Goal: Transaction & Acquisition: Subscribe to service/newsletter

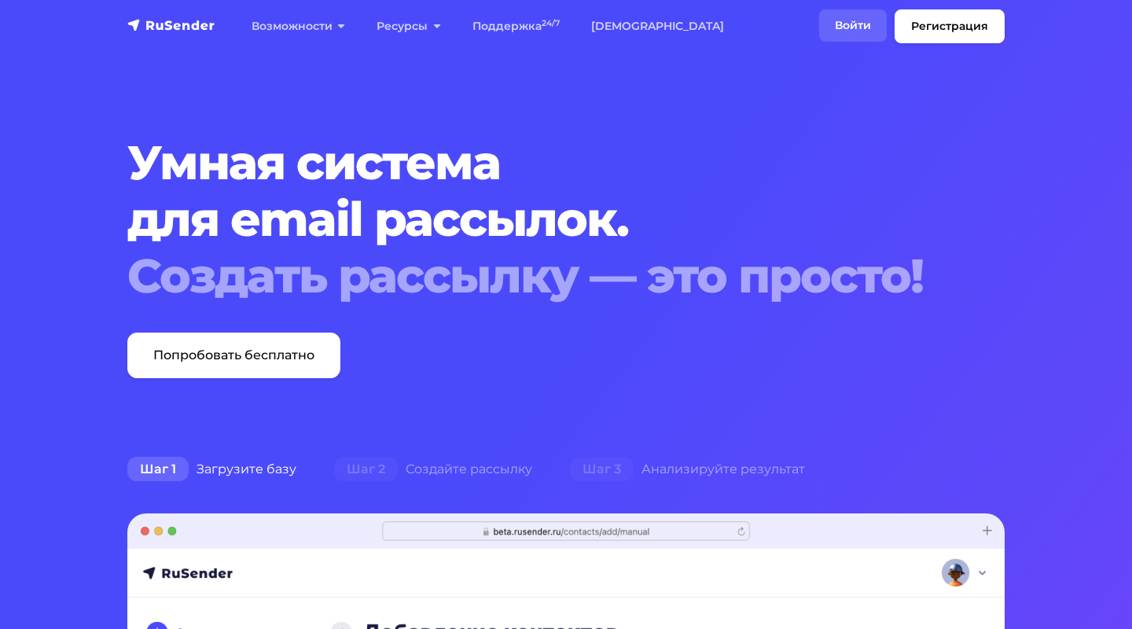
click at [847, 17] on link "Войти" at bounding box center [853, 25] width 68 height 32
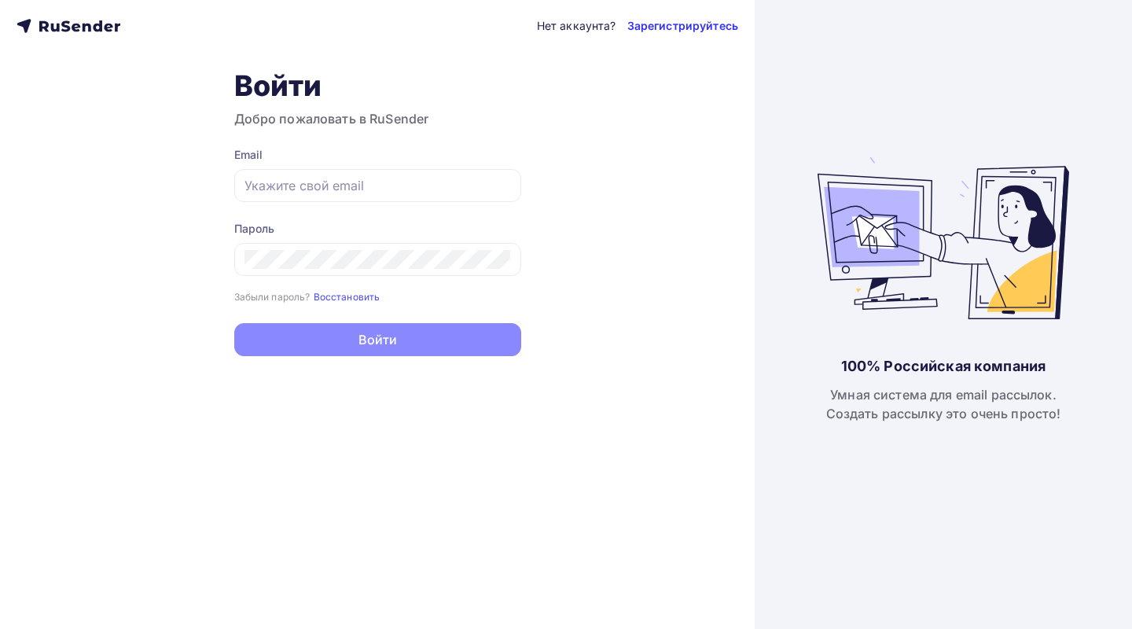
click at [689, 28] on link "Зарегистрируйтесь" at bounding box center [682, 26] width 111 height 16
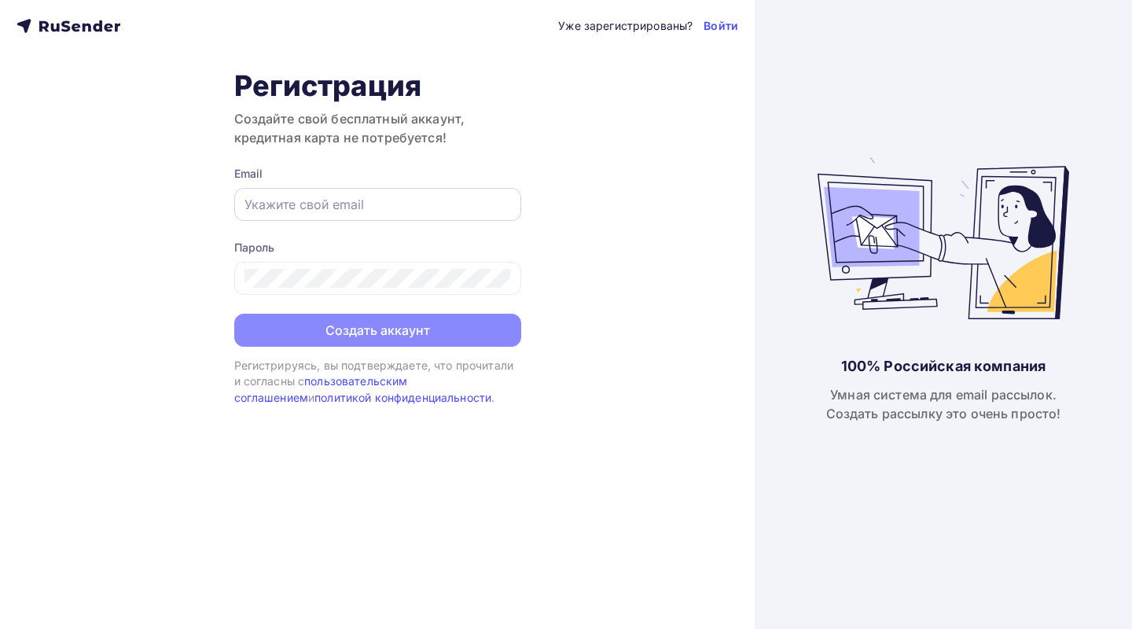
click at [344, 209] on input "text" at bounding box center [378, 204] width 267 height 19
type input "я"
type input "[EMAIL_ADDRESS][DOMAIN_NAME]"
click at [181, 245] on div "Уже зарегистрированы? Войти Регистрация Создайте свой бесплатный аккаунт, креди…" at bounding box center [377, 314] width 755 height 629
click at [44, 9] on div "Уже зарегистрированы? Войти Регистрация Создайте свой бесплатный аккаунт, креди…" at bounding box center [377, 314] width 755 height 629
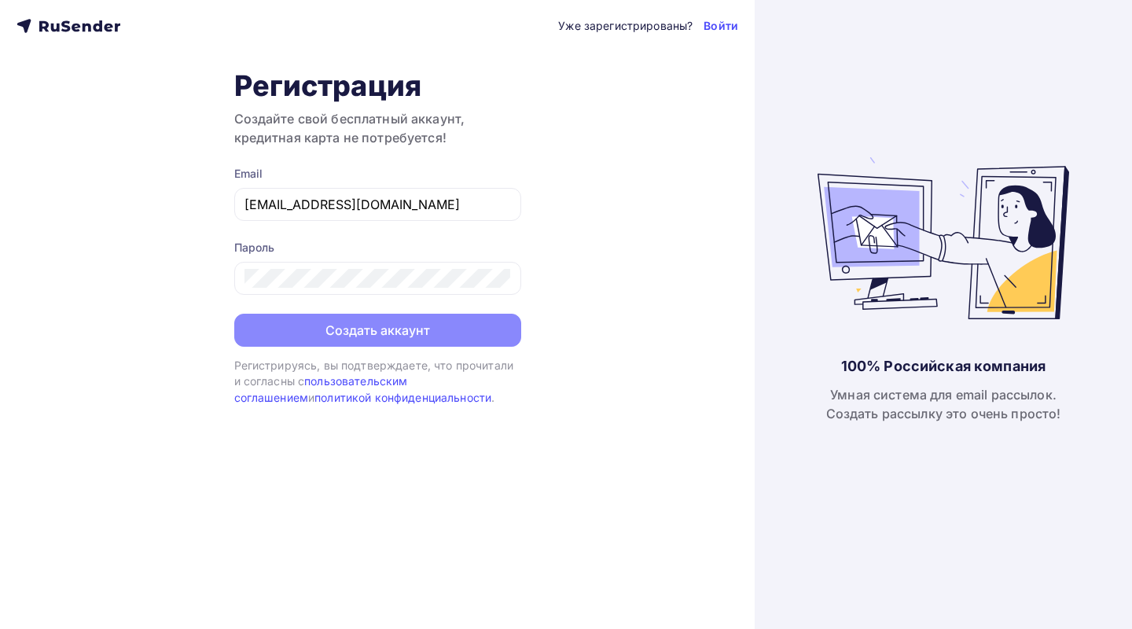
click at [39, 27] on icon at bounding box center [43, 26] width 9 height 10
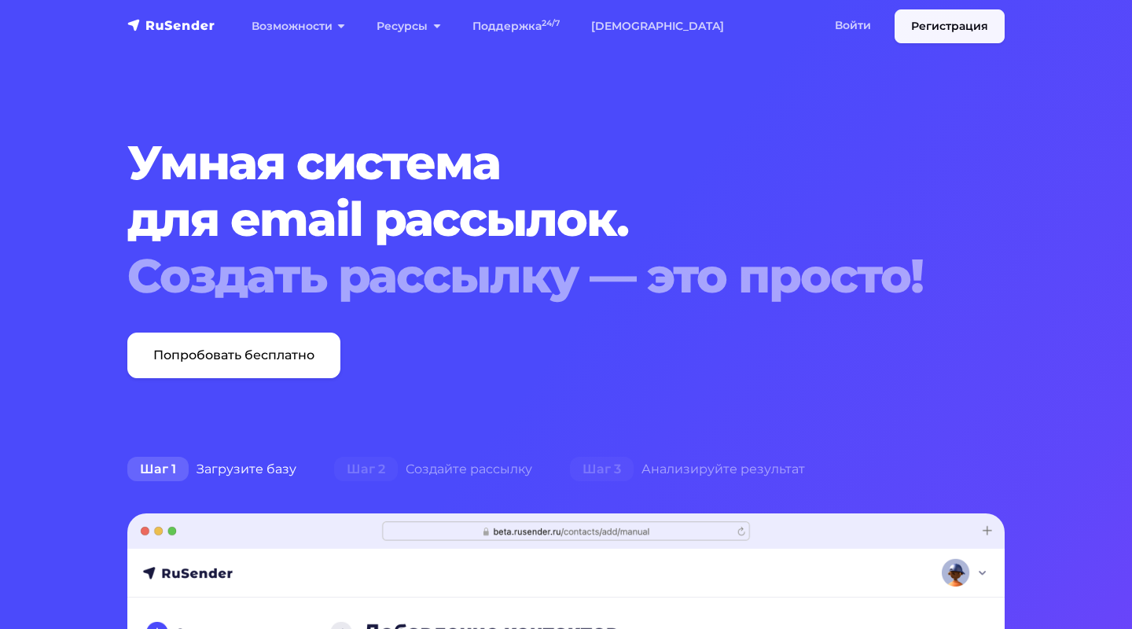
click at [956, 31] on link "Регистрация" at bounding box center [950, 26] width 110 height 34
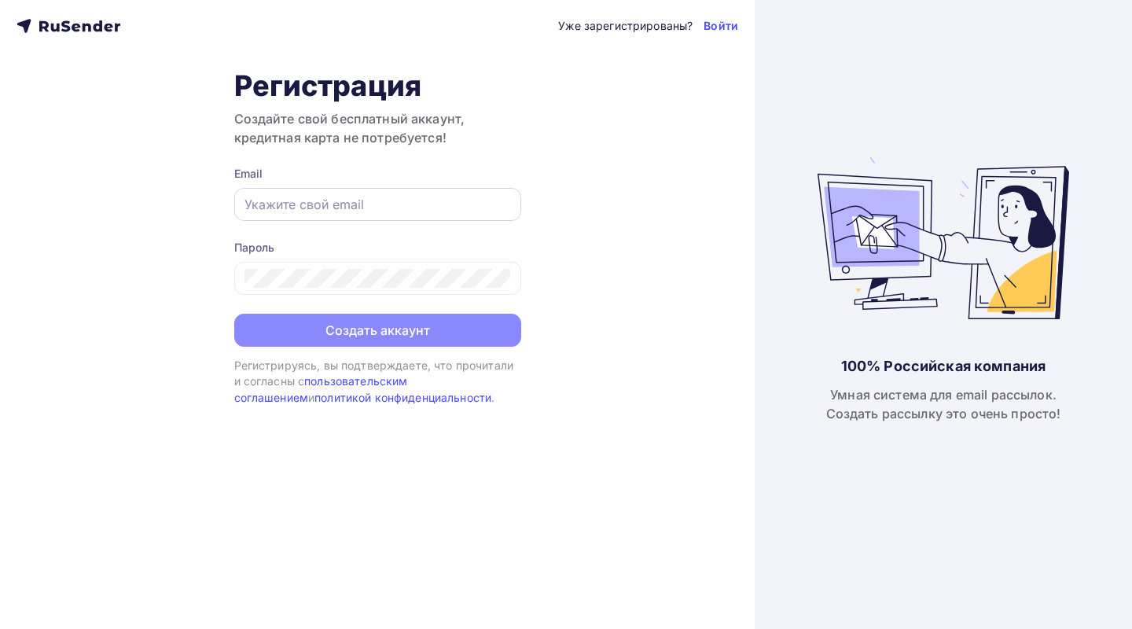
click at [333, 197] on input "text" at bounding box center [378, 204] width 267 height 19
type input "[EMAIL_ADDRESS][DOMAIN_NAME]"
click at [329, 267] on div at bounding box center [377, 278] width 287 height 33
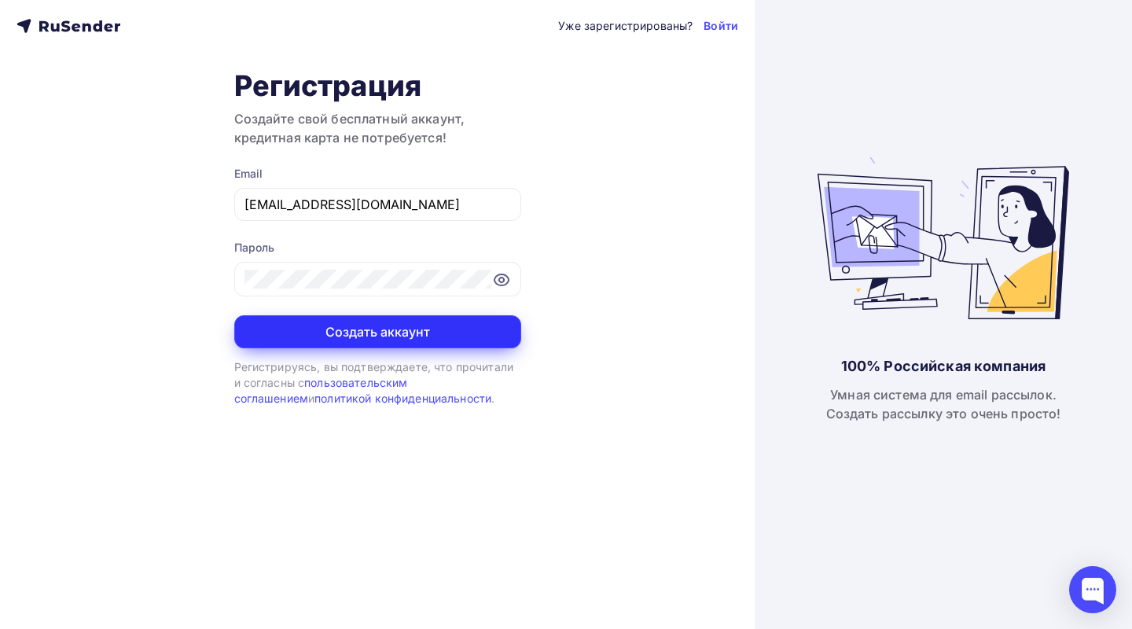
click at [382, 337] on button "Создать аккаунт" at bounding box center [377, 331] width 287 height 33
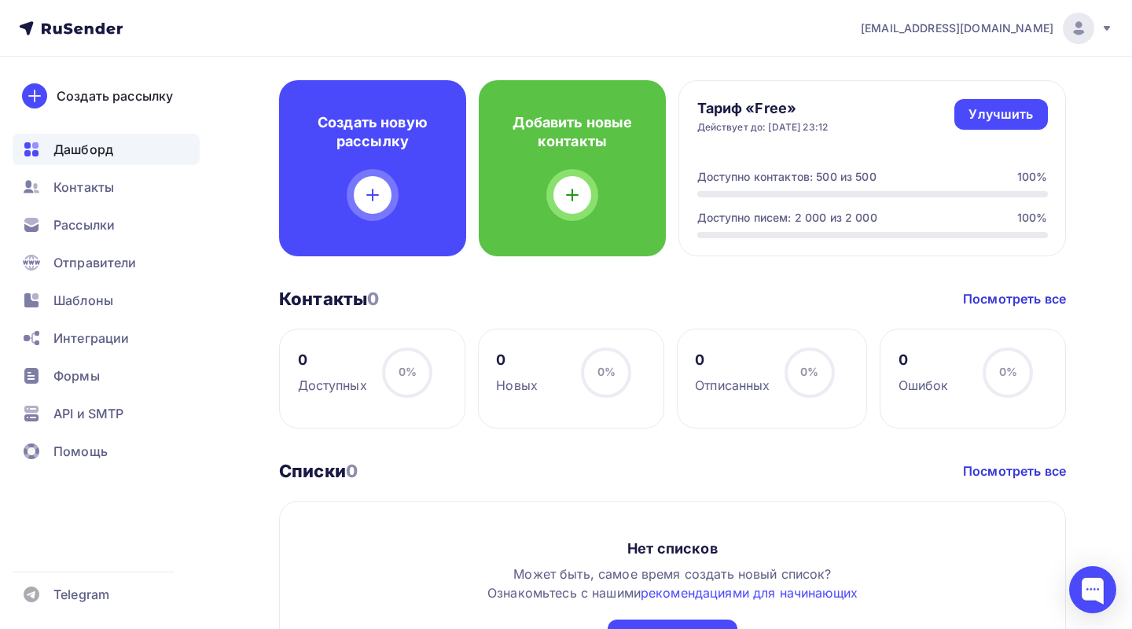
scroll to position [370, 0]
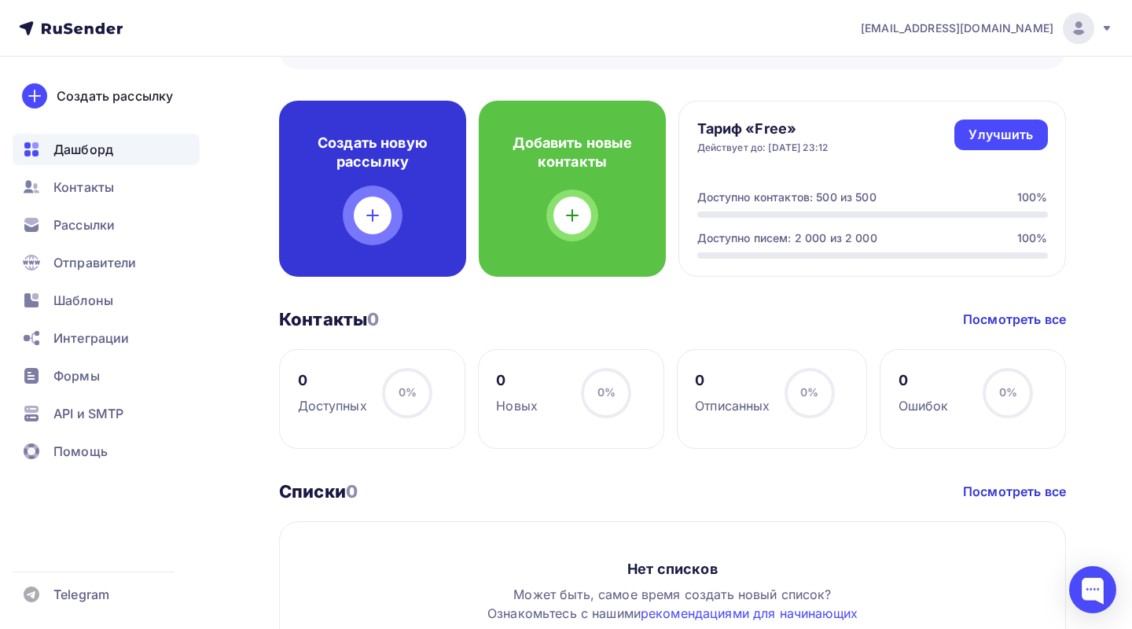
click at [376, 209] on icon at bounding box center [372, 215] width 19 height 19
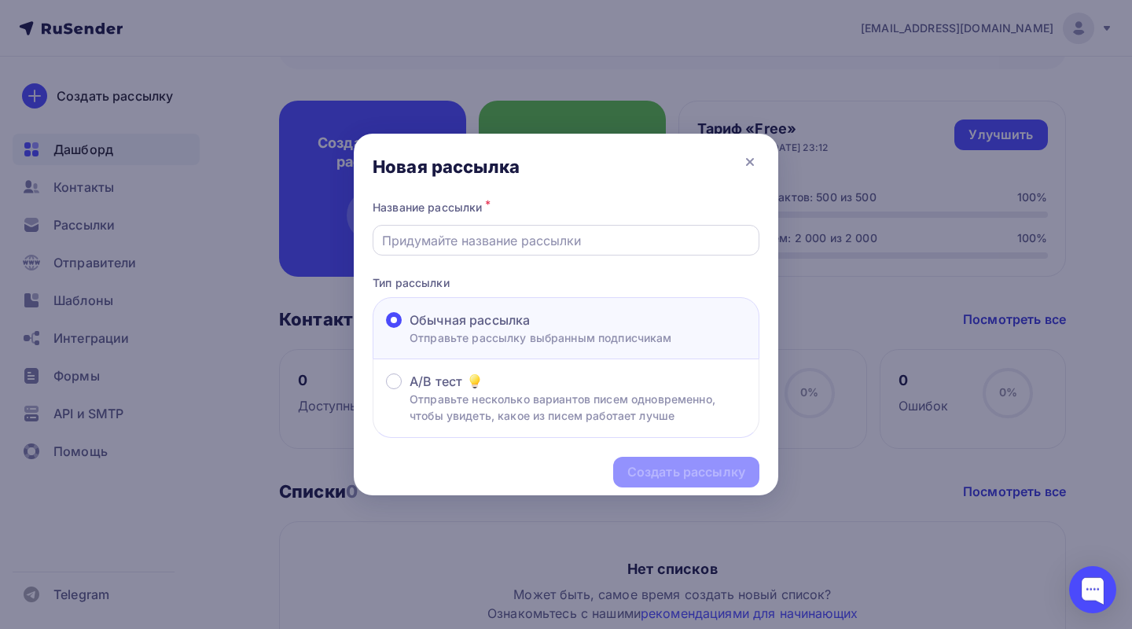
click at [431, 244] on input "text" at bounding box center [566, 240] width 369 height 19
paste input "партнёрство в детско-юношеском спорте с Международной федерацией воздушной гимн…"
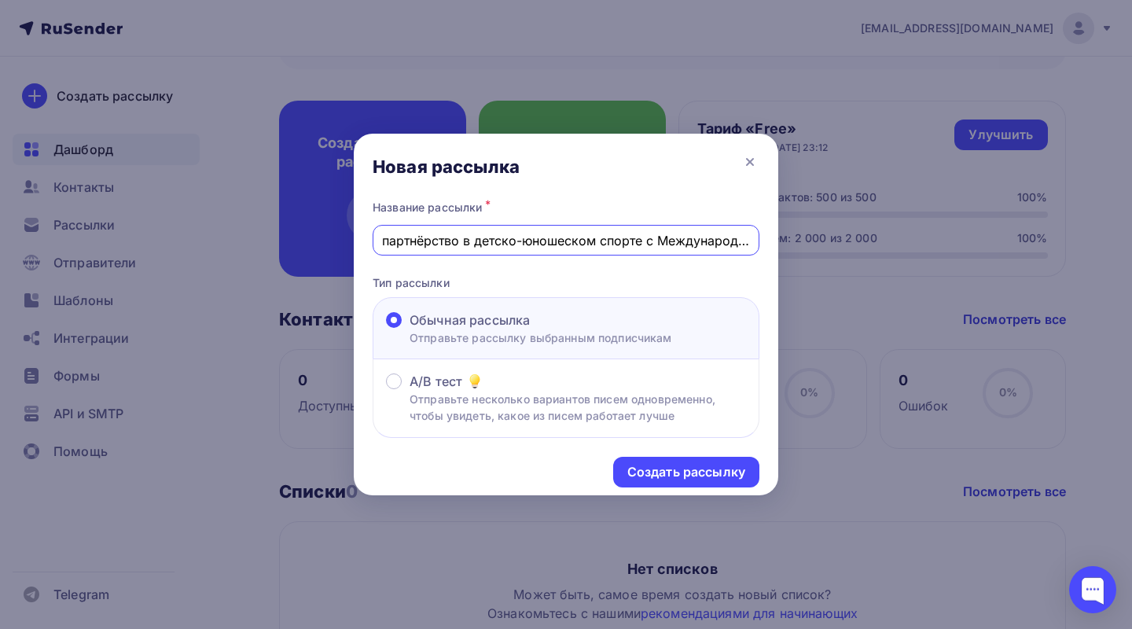
drag, startPoint x: 428, startPoint y: 241, endPoint x: 310, endPoint y: 237, distance: 118.0
click at [309, 237] on div "Новая рассылка Название рассылки * партнёрство в детско-юношеском спорте с Межд…" at bounding box center [566, 314] width 1132 height 629
click at [390, 243] on input "партнёрство в детско-юношеском спорте с Международной федерацией воздушной гимн…" at bounding box center [566, 240] width 369 height 19
drag, startPoint x: 465, startPoint y: 240, endPoint x: 642, endPoint y: 237, distance: 176.1
click at [642, 237] on input "Партнёрство в детско-юношеском спорте с Международной федерацией воздушной гимн…" at bounding box center [566, 240] width 369 height 19
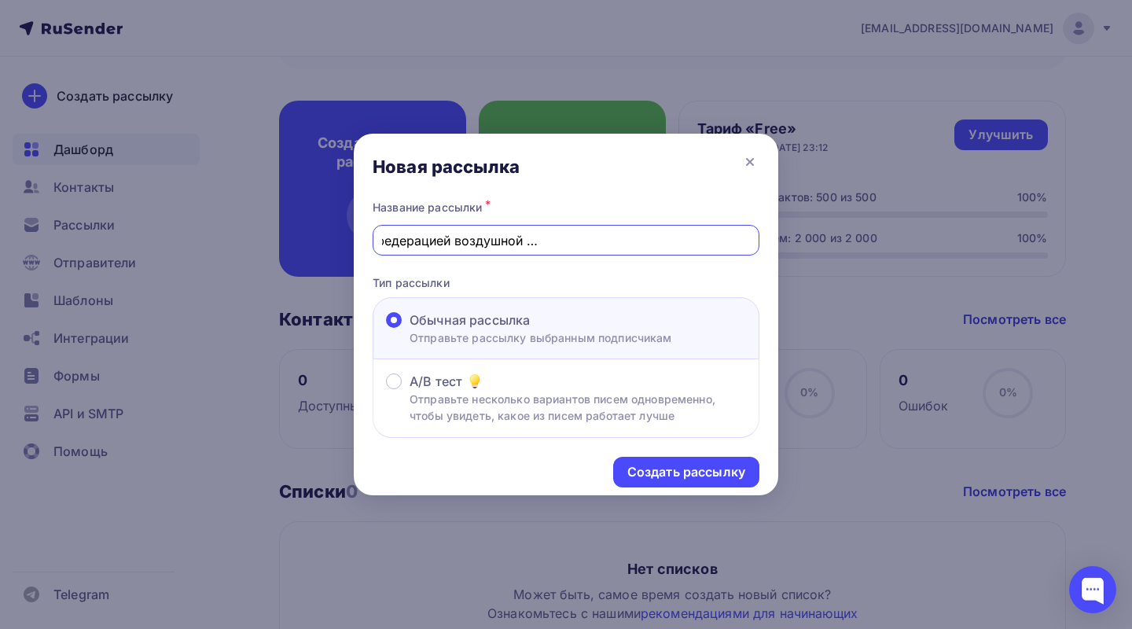
scroll to position [0, 267]
type input "Партнёрство с Международной федерацией воздушной гимнастики GAPAF в [GEOGRAPHIC…"
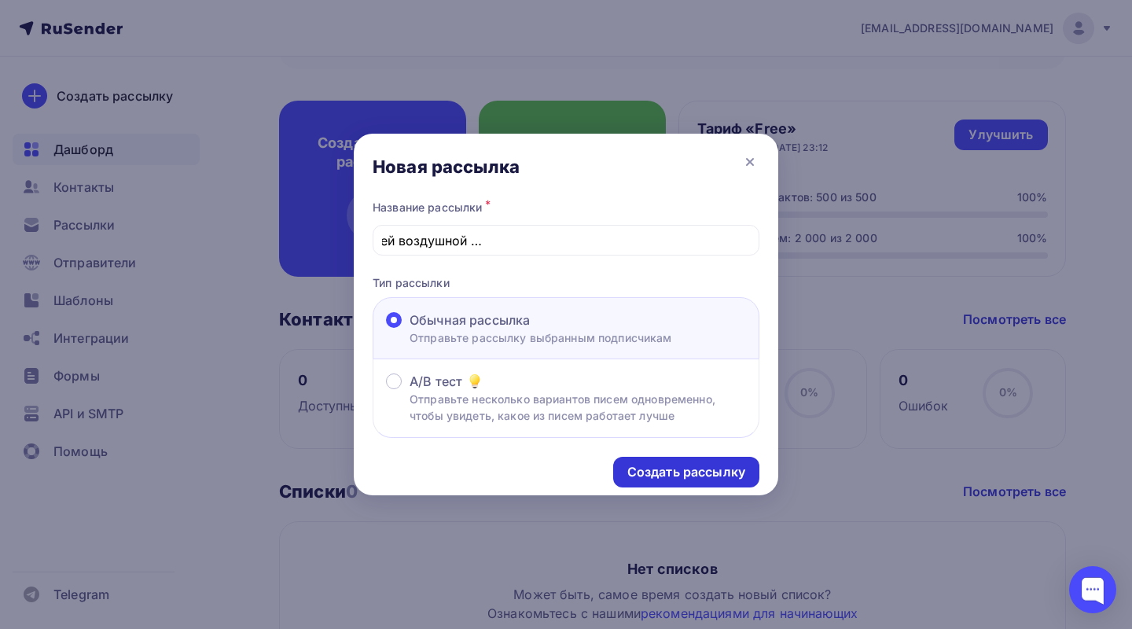
click at [658, 472] on div "Создать рассылку" at bounding box center [686, 472] width 118 height 18
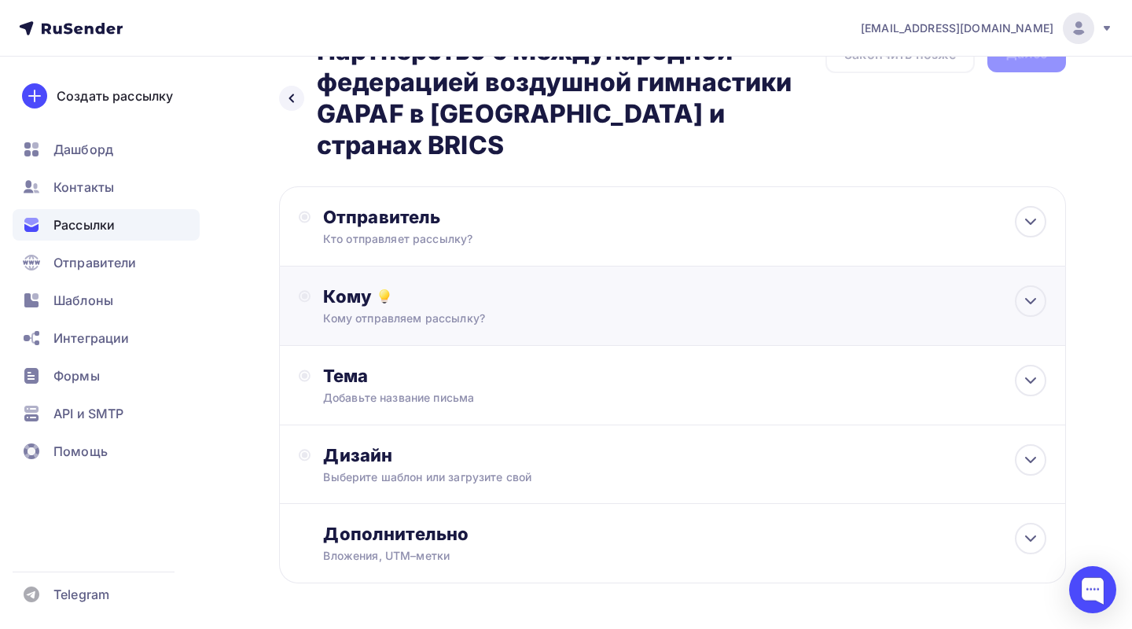
scroll to position [72, 0]
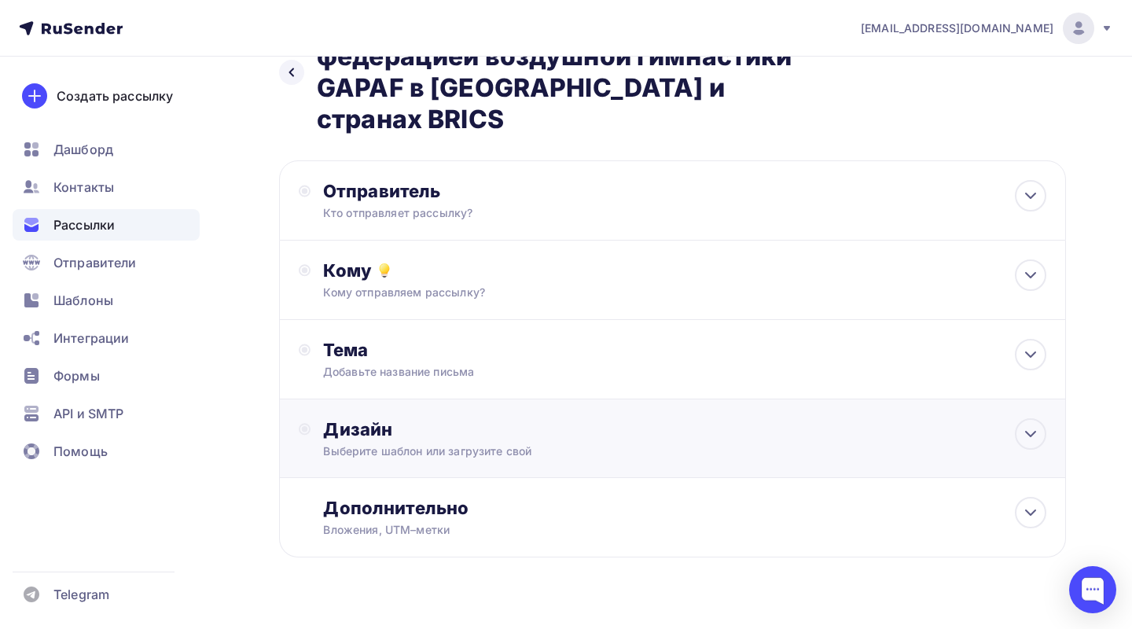
click at [403, 418] on div "Дизайн" at bounding box center [684, 429] width 723 height 22
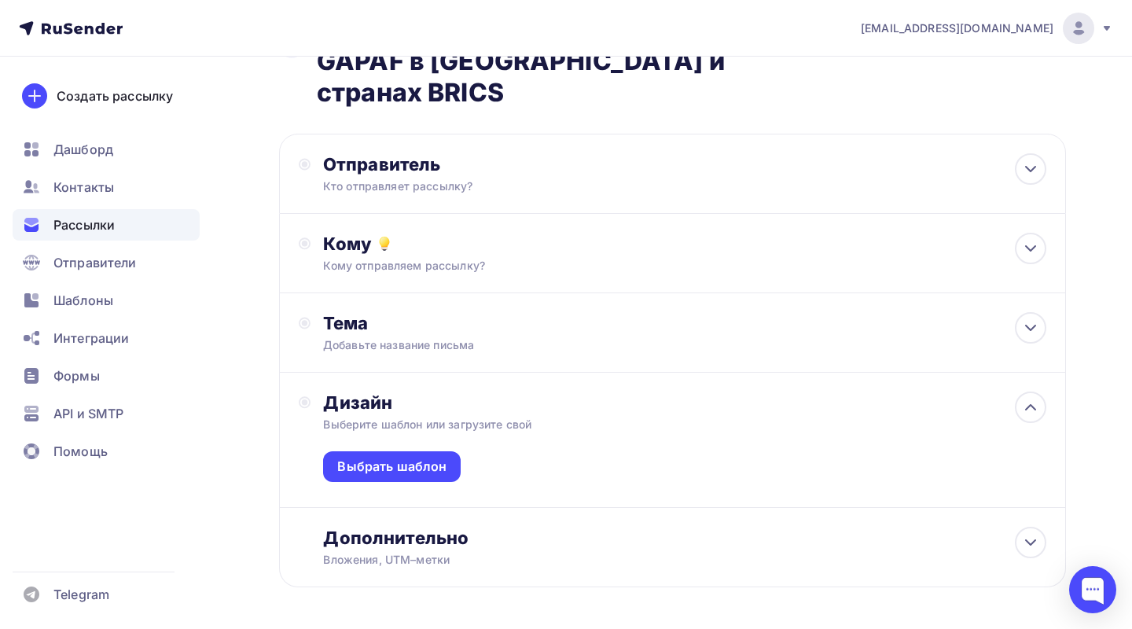
scroll to position [113, 0]
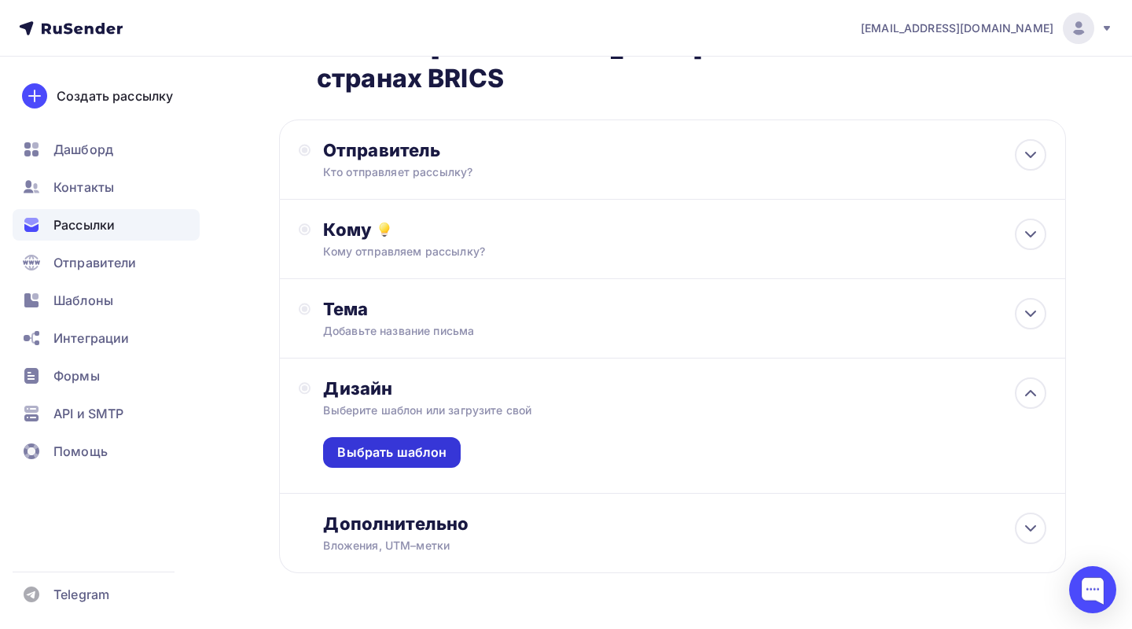
click at [401, 443] on div "Выбрать шаблон" at bounding box center [391, 452] width 109 height 18
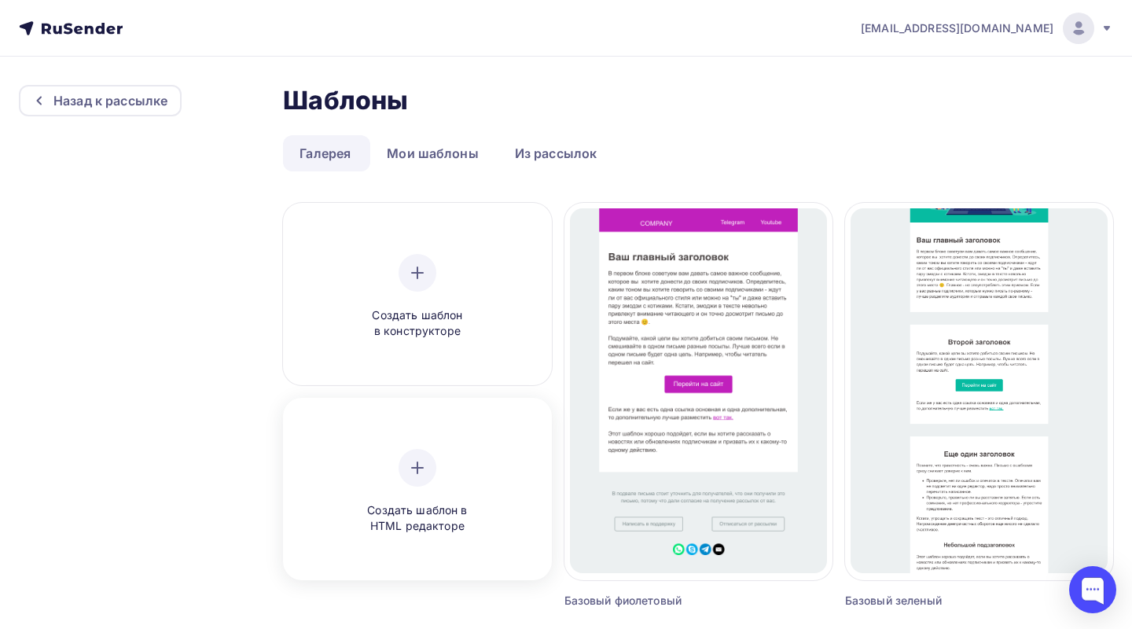
click at [394, 464] on div "Создать шаблон в HTML редакторе" at bounding box center [417, 492] width 149 height 86
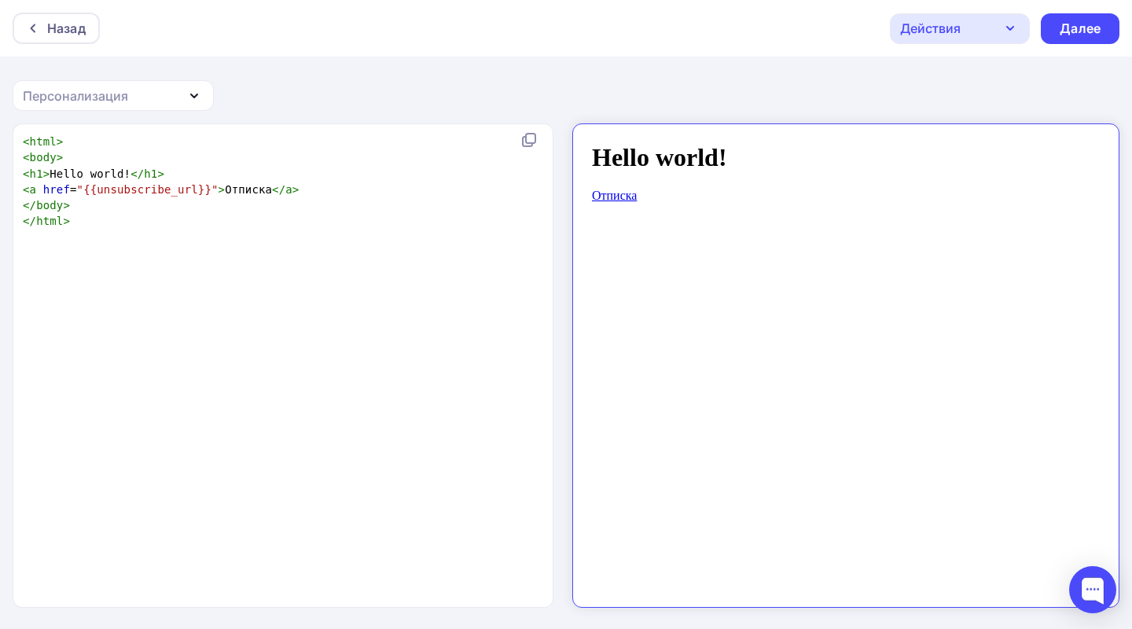
scroll to position [6, 0]
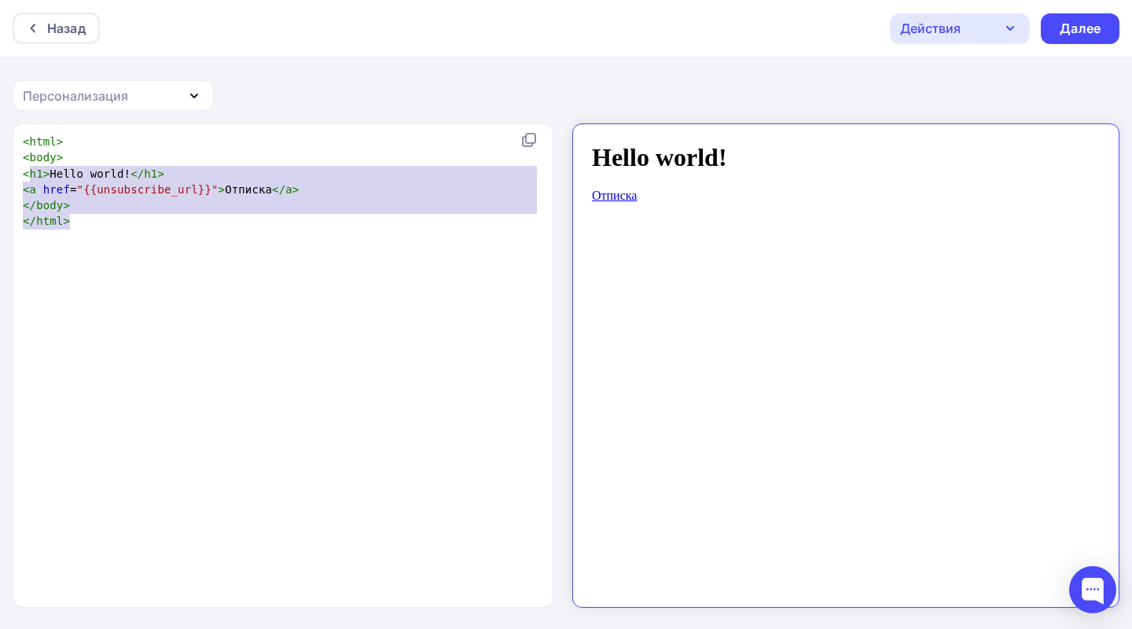
type textarea "<html> <body> <h1>Hello world!</h1> <a href="{{unsubscribe_url}}">Отписка</a> <…"
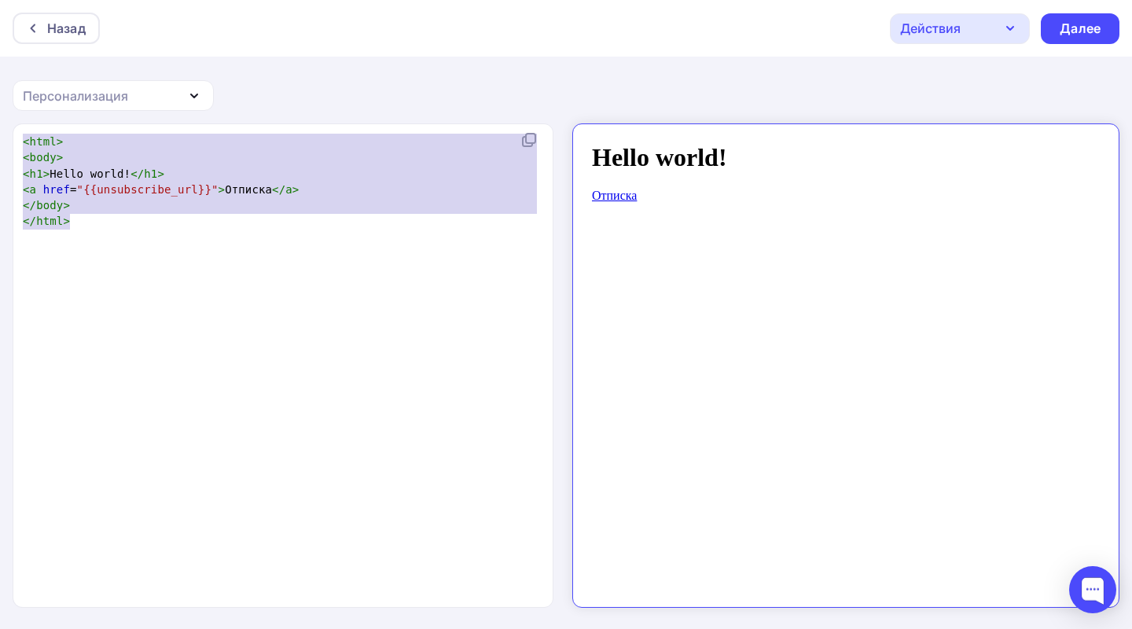
drag, startPoint x: 88, startPoint y: 291, endPoint x: 0, endPoint y: 96, distance: 214.0
click at [1, 97] on div "Назад Действия Отправить тестовое письмо Сохранить в Мои шаблоны Выйти без сохр…" at bounding box center [566, 315] width 1132 height 630
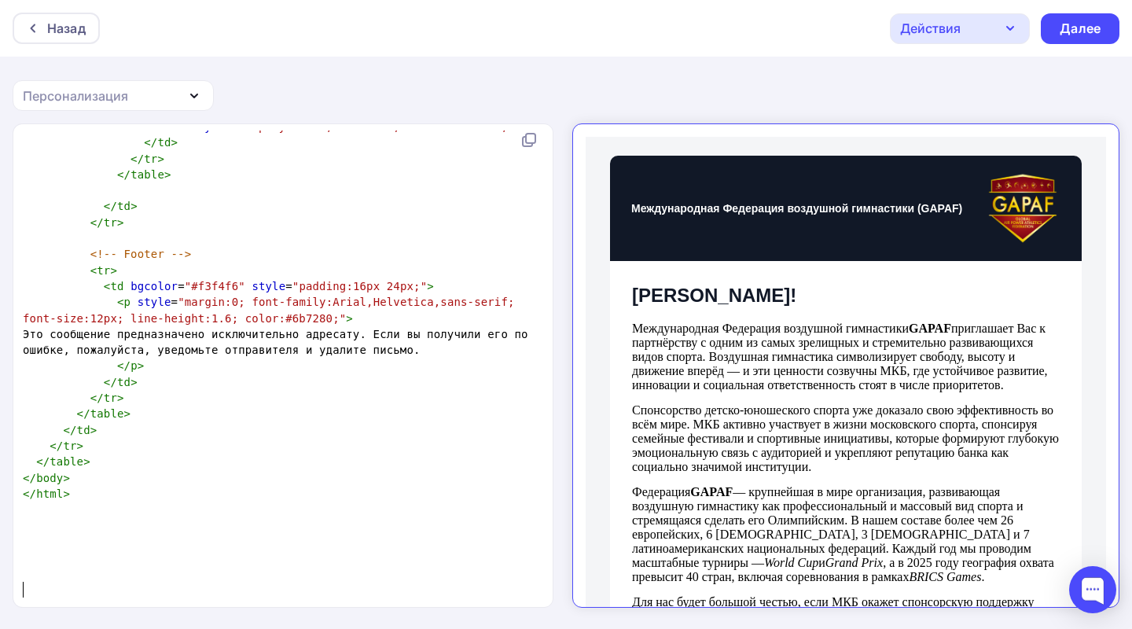
scroll to position [2, 0]
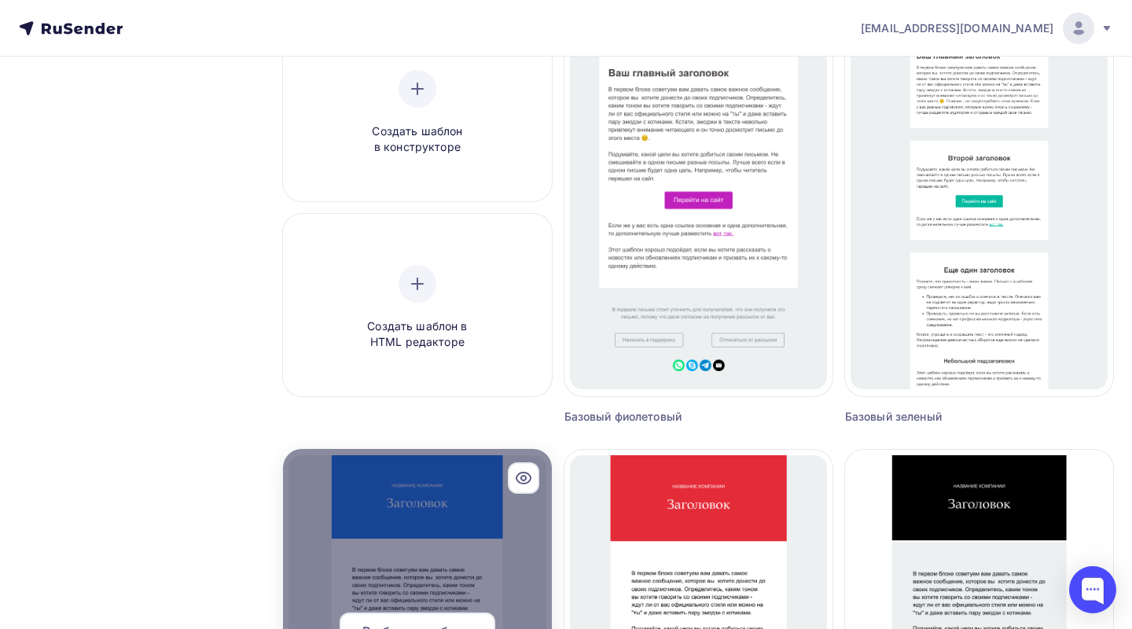
scroll to position [103, 0]
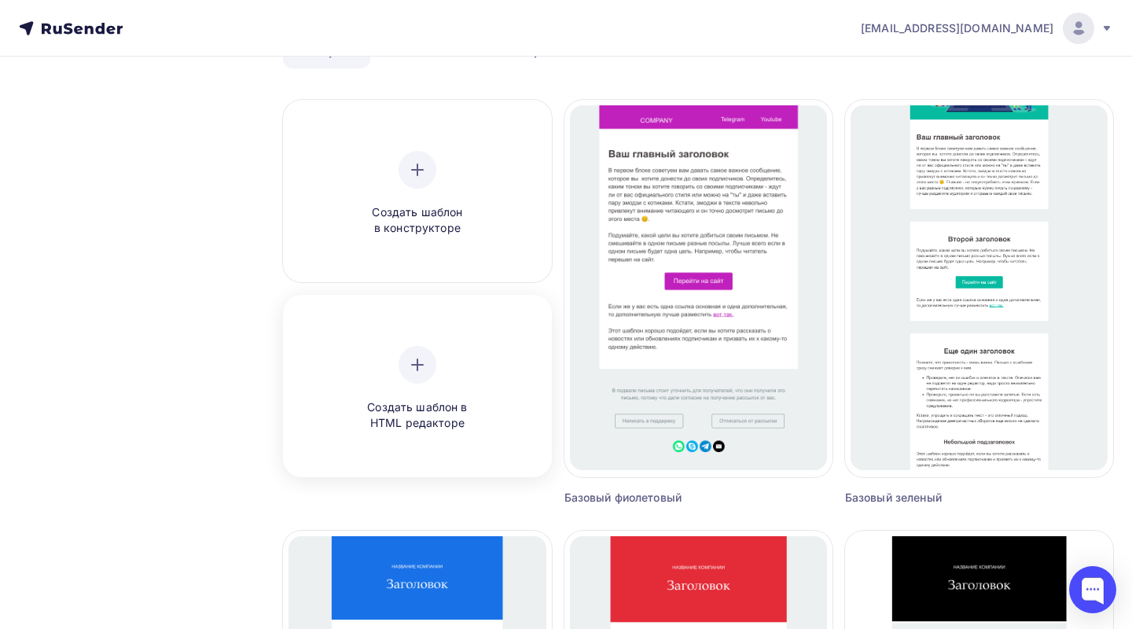
click at [417, 376] on div at bounding box center [418, 365] width 38 height 38
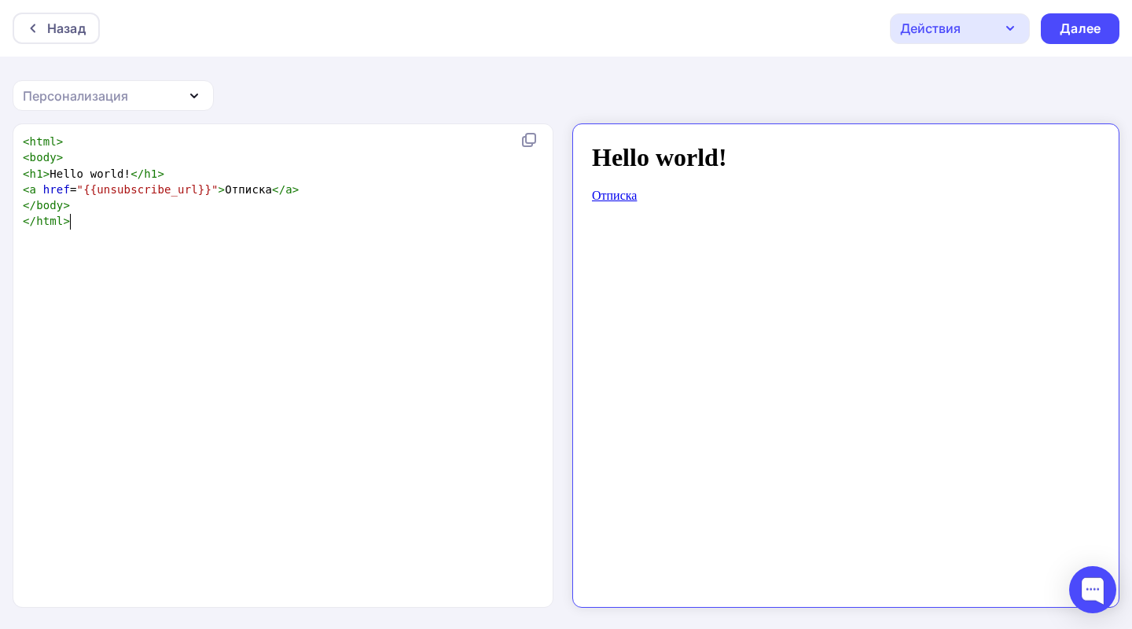
scroll to position [6, 0]
type textarea "<html> <body> <h1>Hello world!</h1> <a href="{{unsubscribe_url}}">Отписка</a> <…"
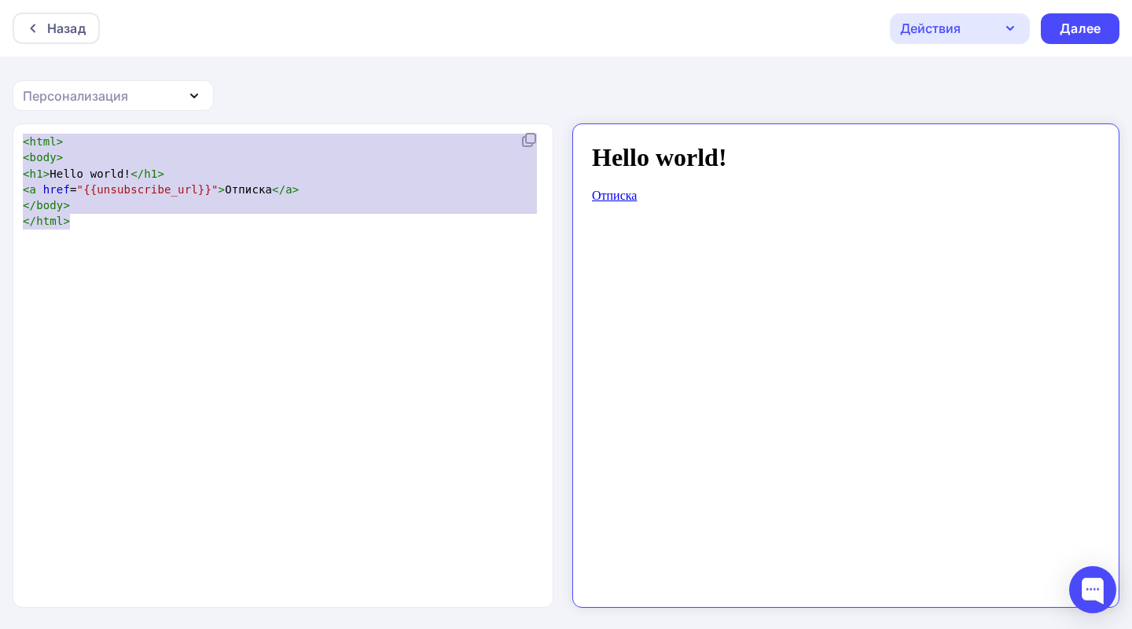
drag, startPoint x: 119, startPoint y: 336, endPoint x: 0, endPoint y: 142, distance: 227.0
click at [0, 142] on div "<html> <body> <h1>Hello world!</h1> <a href="{{unsubscribe_url}}">Отписка</a> <…" at bounding box center [566, 376] width 1132 height 506
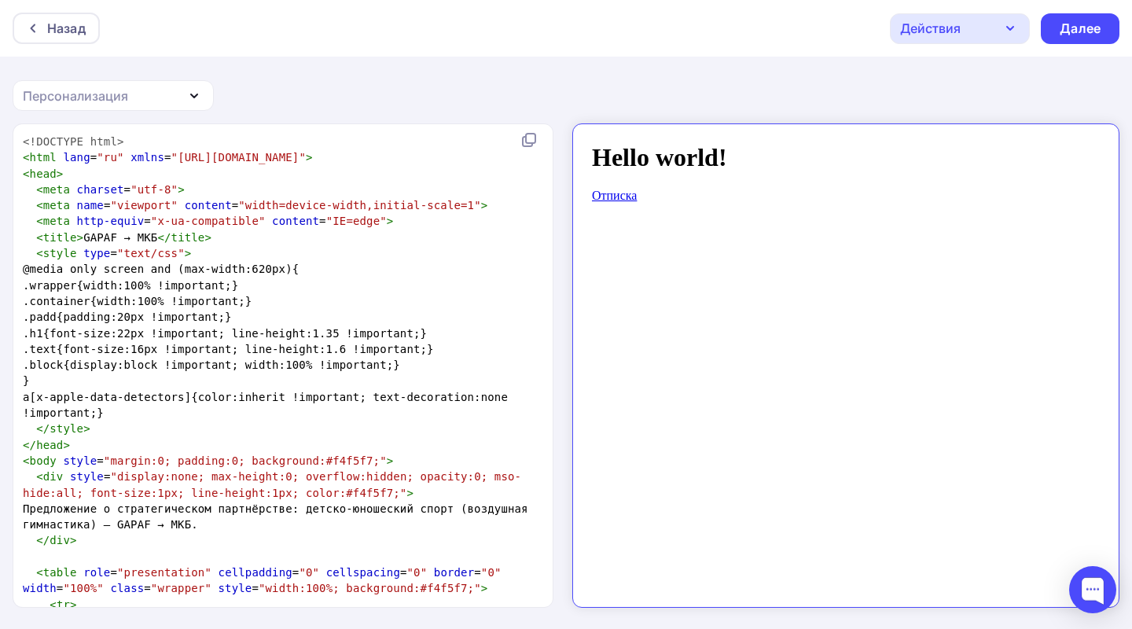
scroll to position [2648, 0]
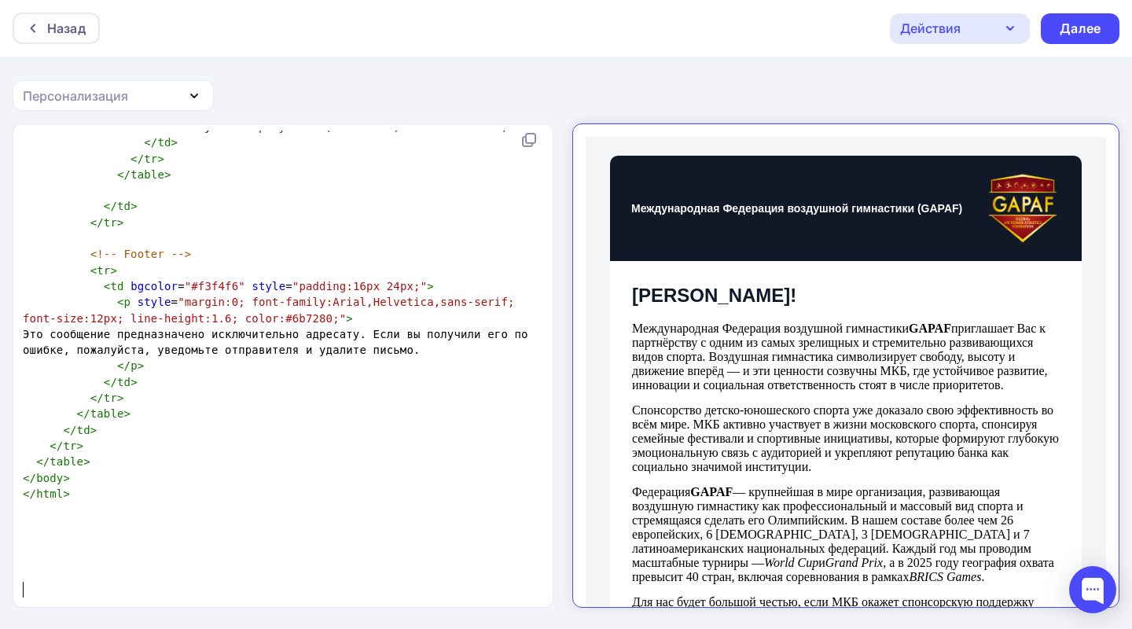
click at [1007, 17] on div "Действия" at bounding box center [960, 28] width 140 height 31
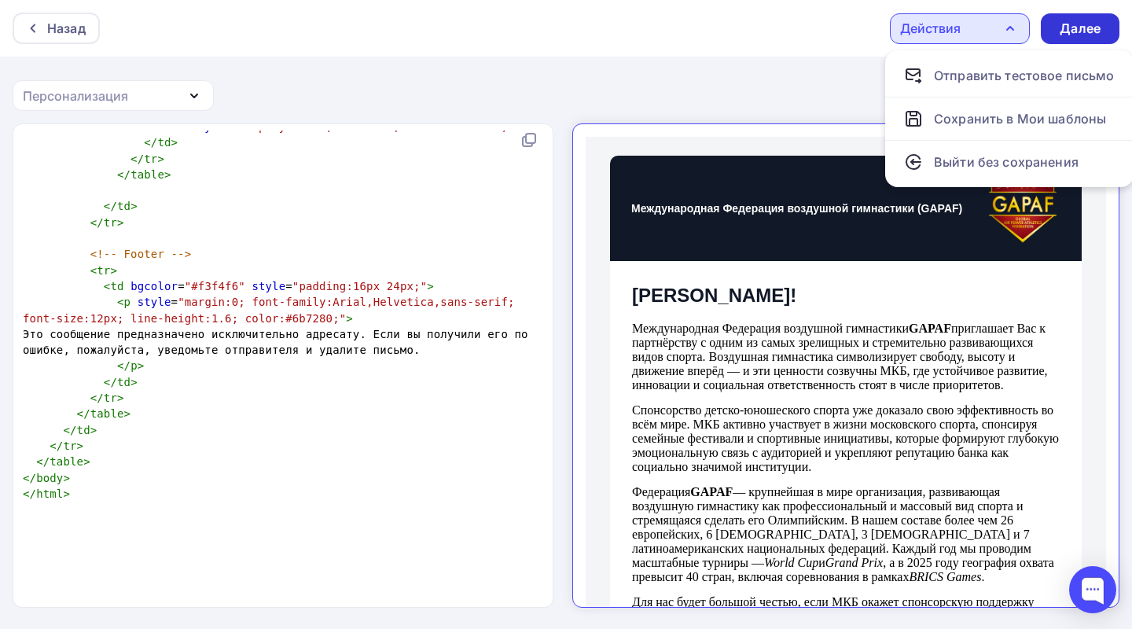
click at [1080, 31] on div "Далее" at bounding box center [1080, 29] width 41 height 18
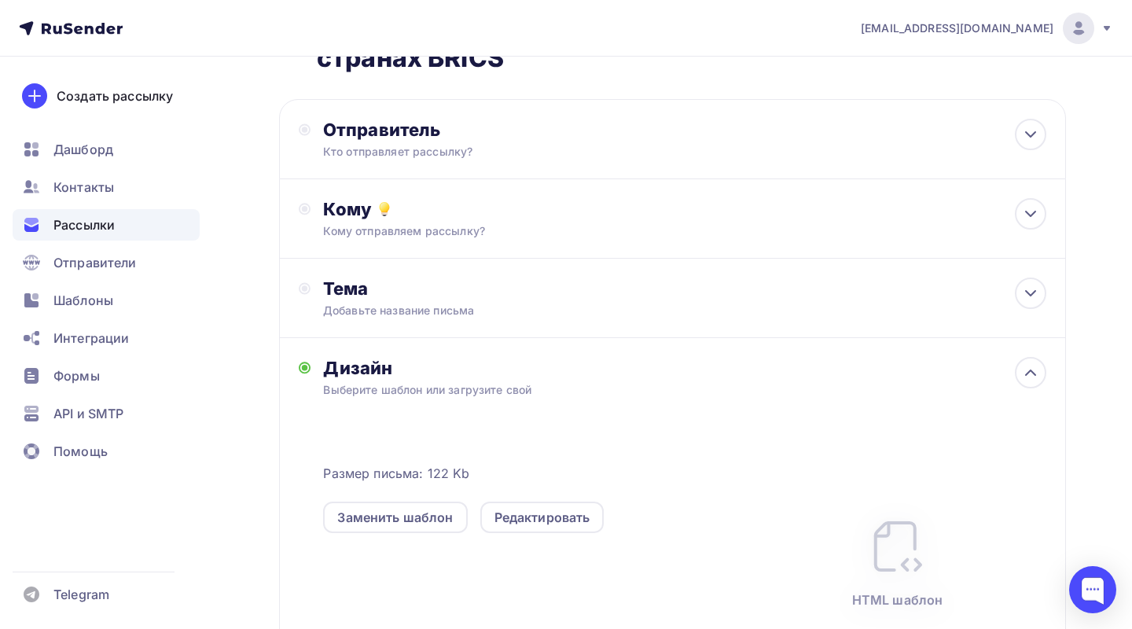
scroll to position [123, 0]
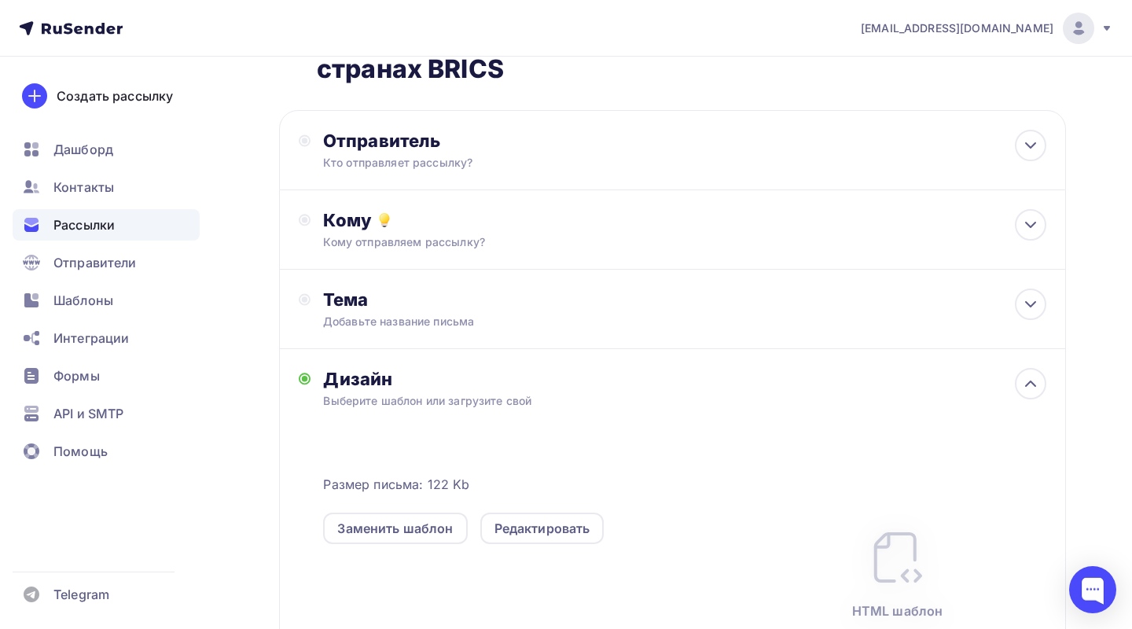
click at [409, 393] on div "Выберите шаблон или загрузите свой" at bounding box center [648, 401] width 651 height 16
click at [532, 519] on div "Редактировать" at bounding box center [543, 528] width 96 height 19
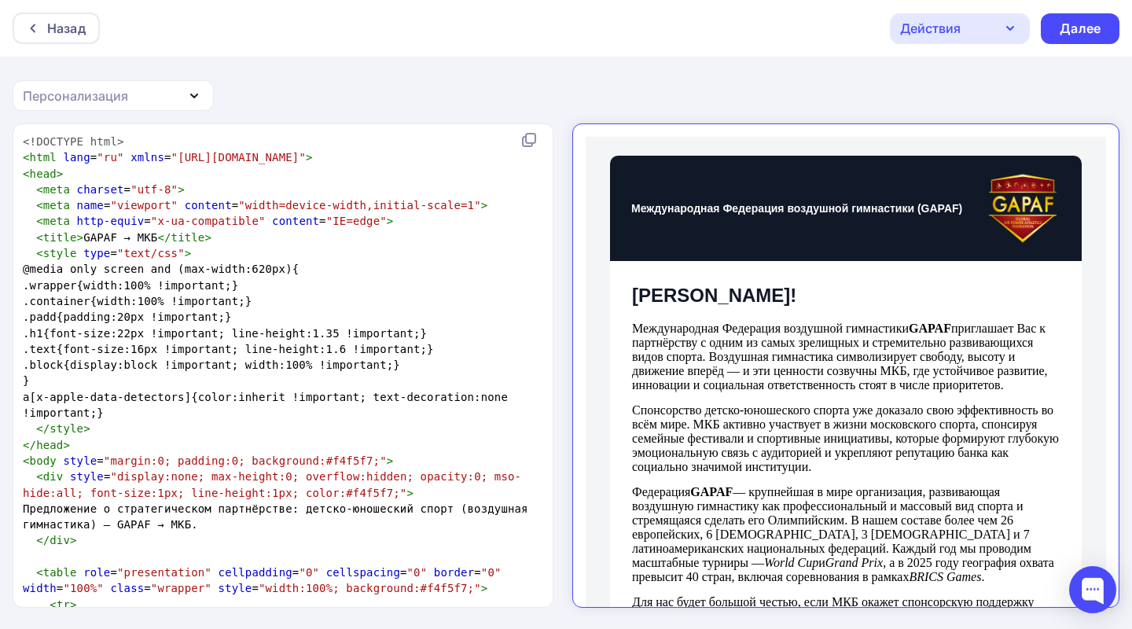
click at [1017, 31] on icon "button" at bounding box center [1010, 28] width 19 height 19
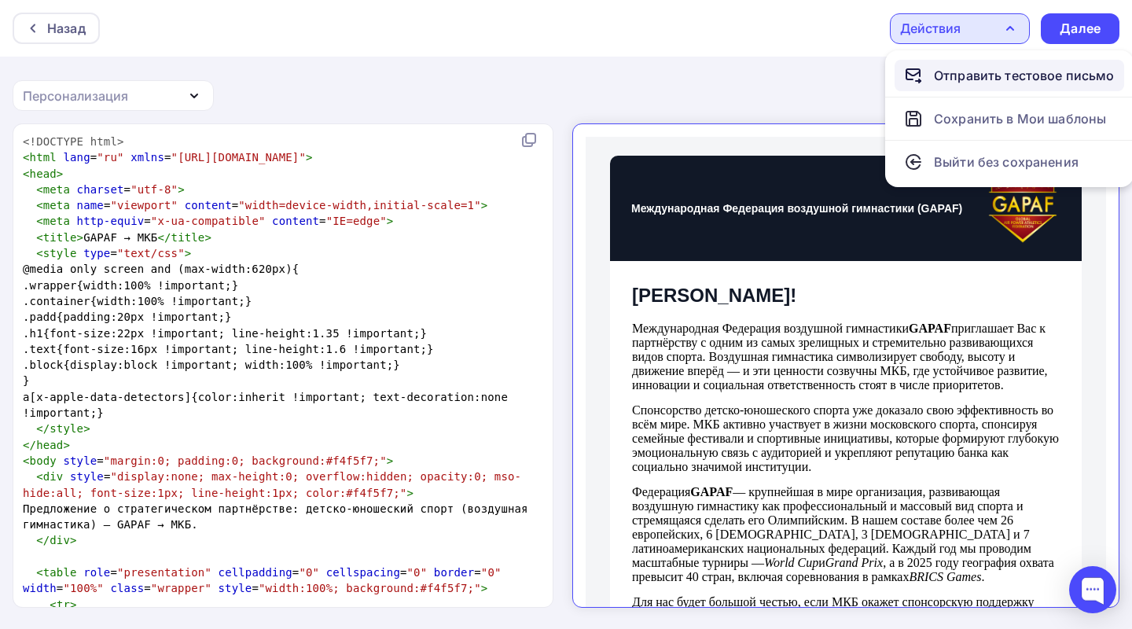
click at [973, 78] on div "Отправить тестовое письмо" at bounding box center [1024, 75] width 181 height 19
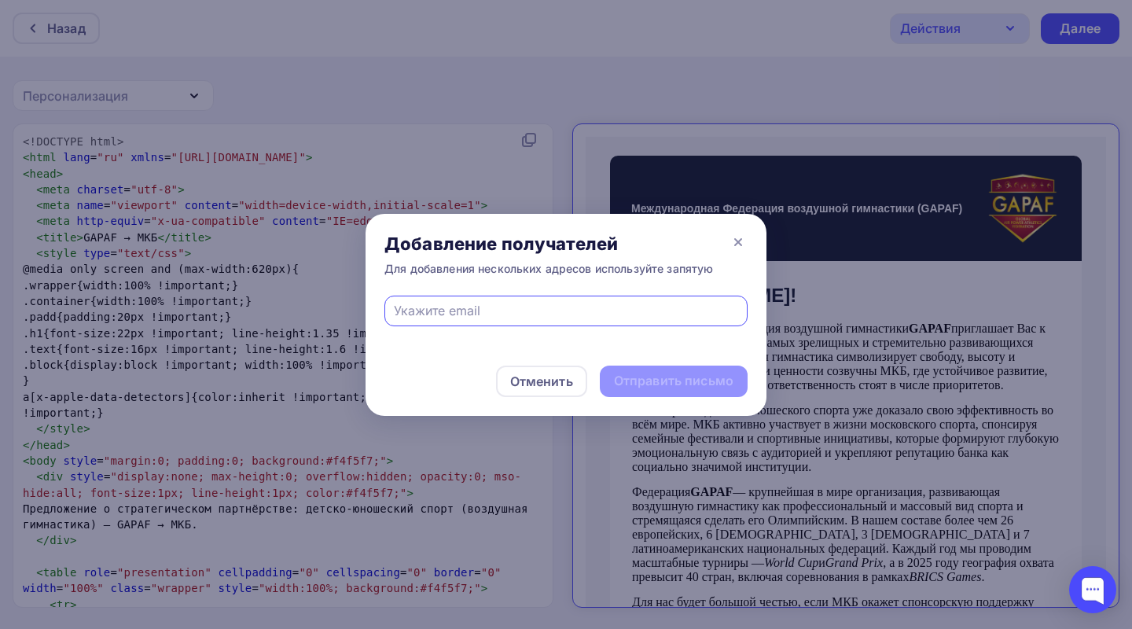
type input "[EMAIL_ADDRESS][DOMAIN_NAME]"
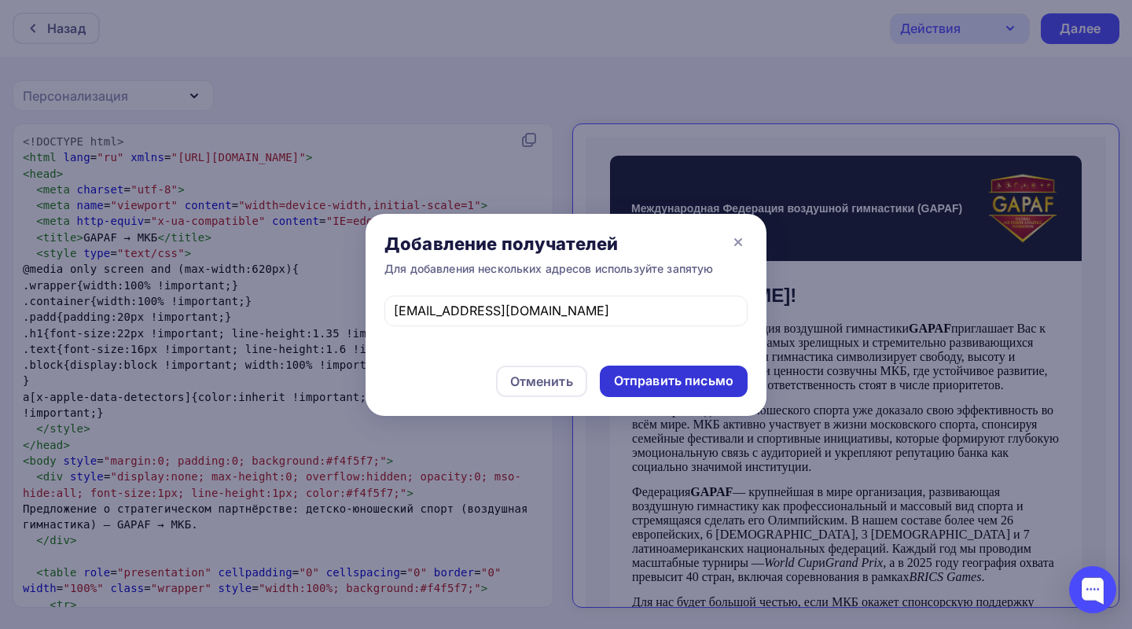
click at [680, 385] on div "Отправить письмо" at bounding box center [674, 381] width 120 height 18
